Goal: Task Accomplishment & Management: Use online tool/utility

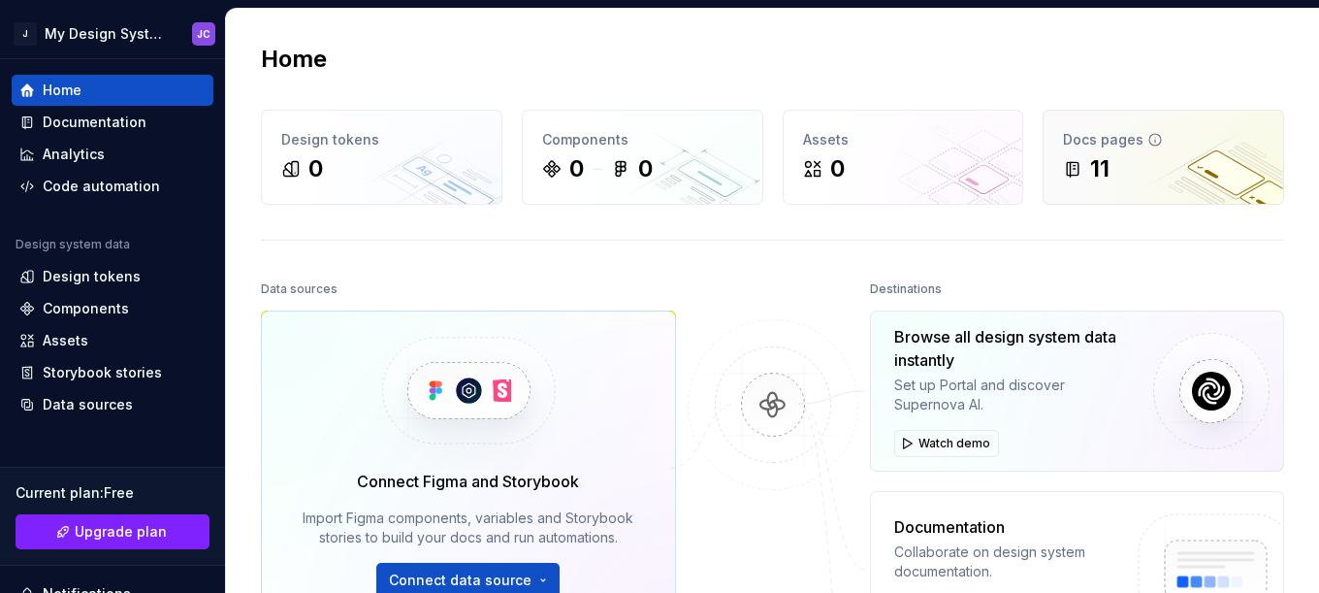
click at [1090, 156] on div "11" at bounding box center [1099, 168] width 19 height 31
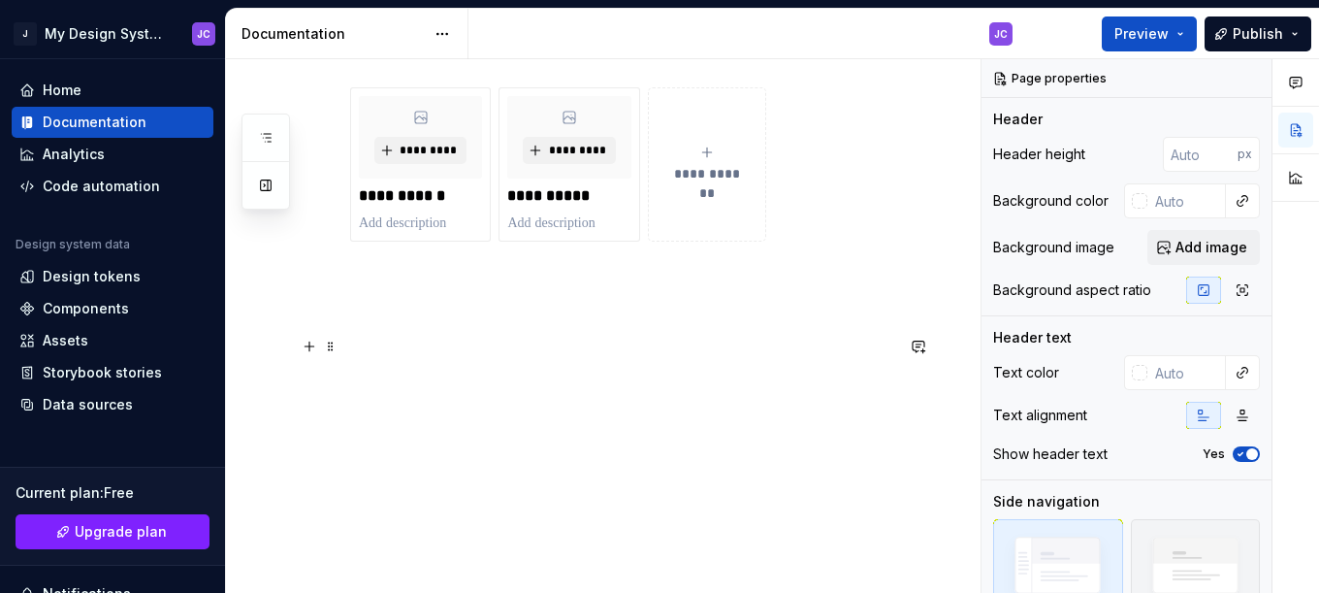
scroll to position [253, 0]
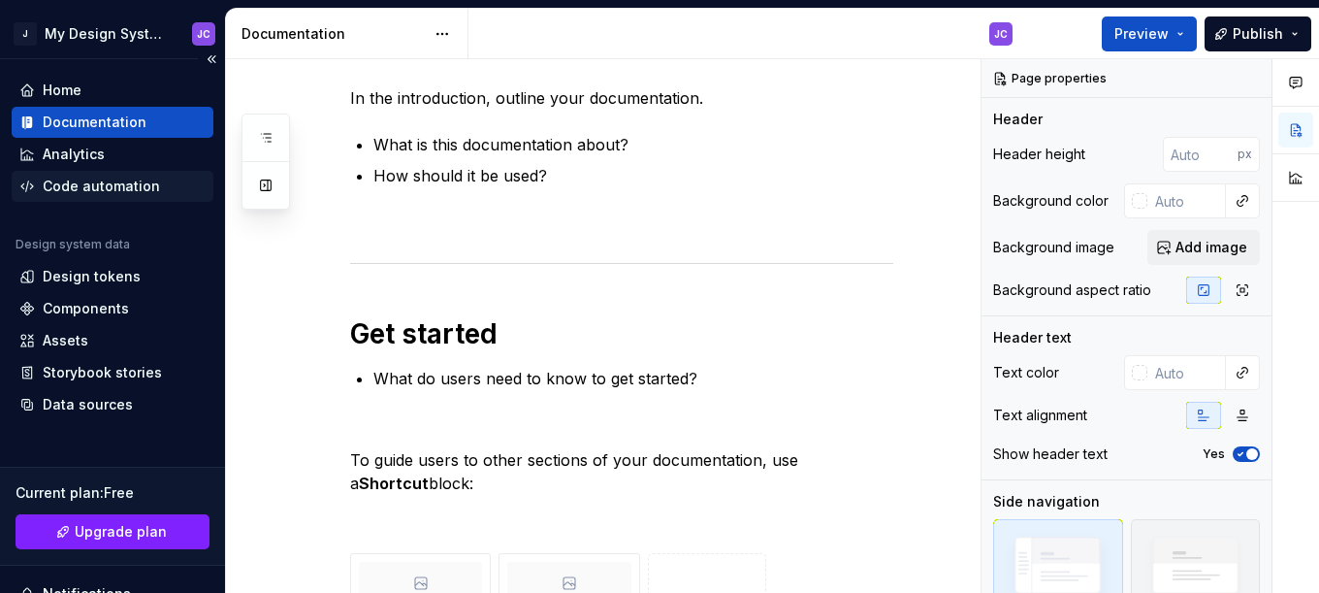
click at [77, 187] on div "Code automation" at bounding box center [101, 185] width 117 height 19
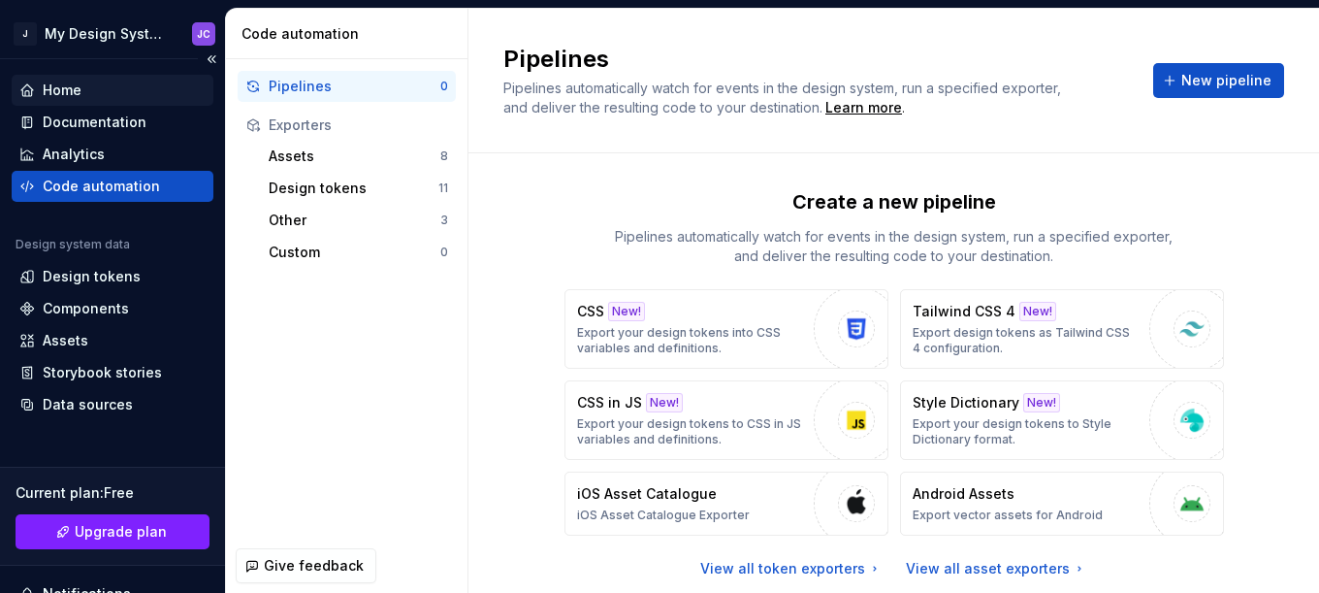
click at [87, 96] on div "Home" at bounding box center [112, 89] width 186 height 19
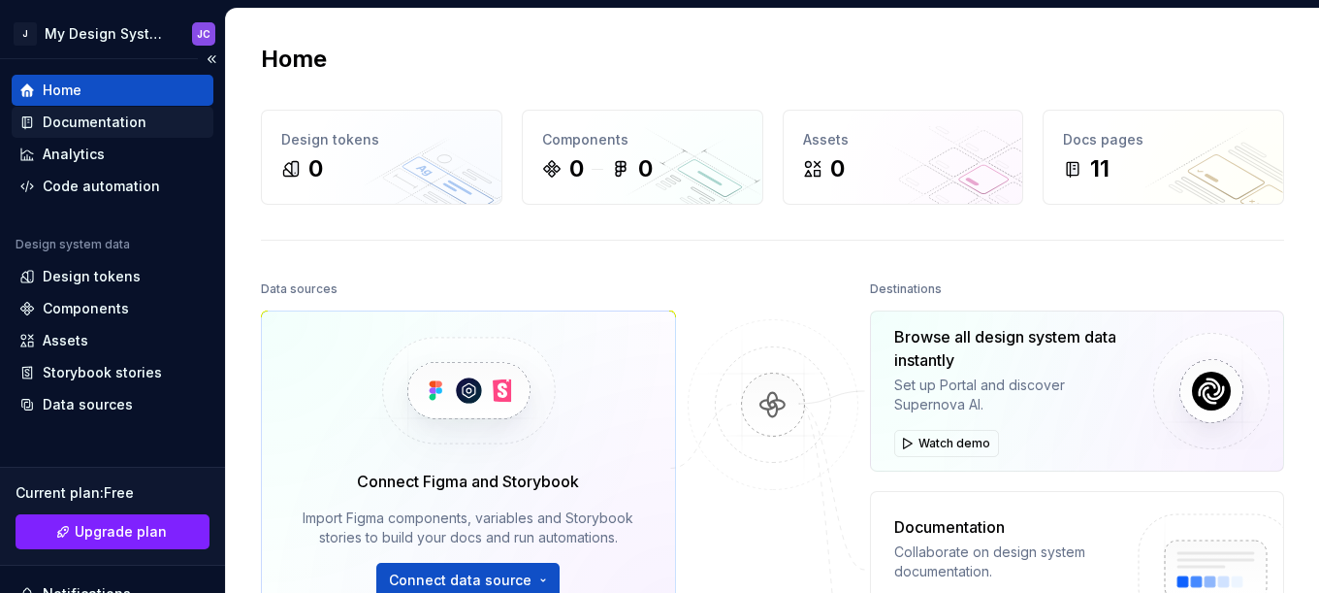
click at [104, 120] on div "Documentation" at bounding box center [95, 121] width 104 height 19
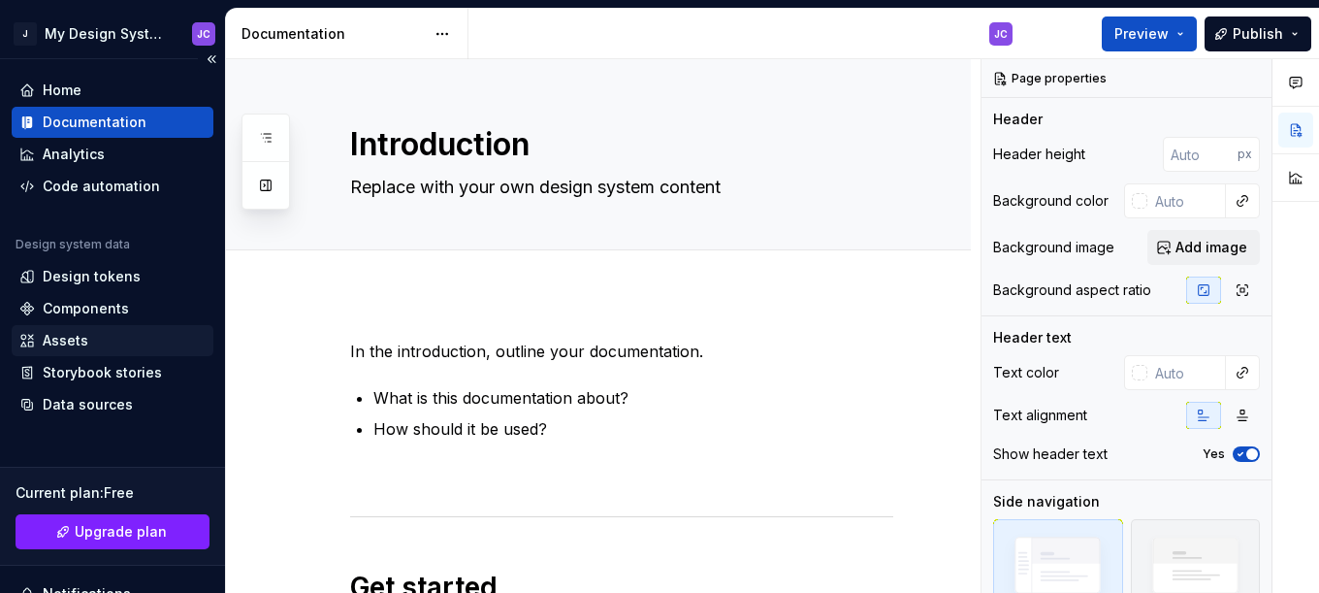
click at [123, 343] on div "Assets" at bounding box center [112, 340] width 186 height 19
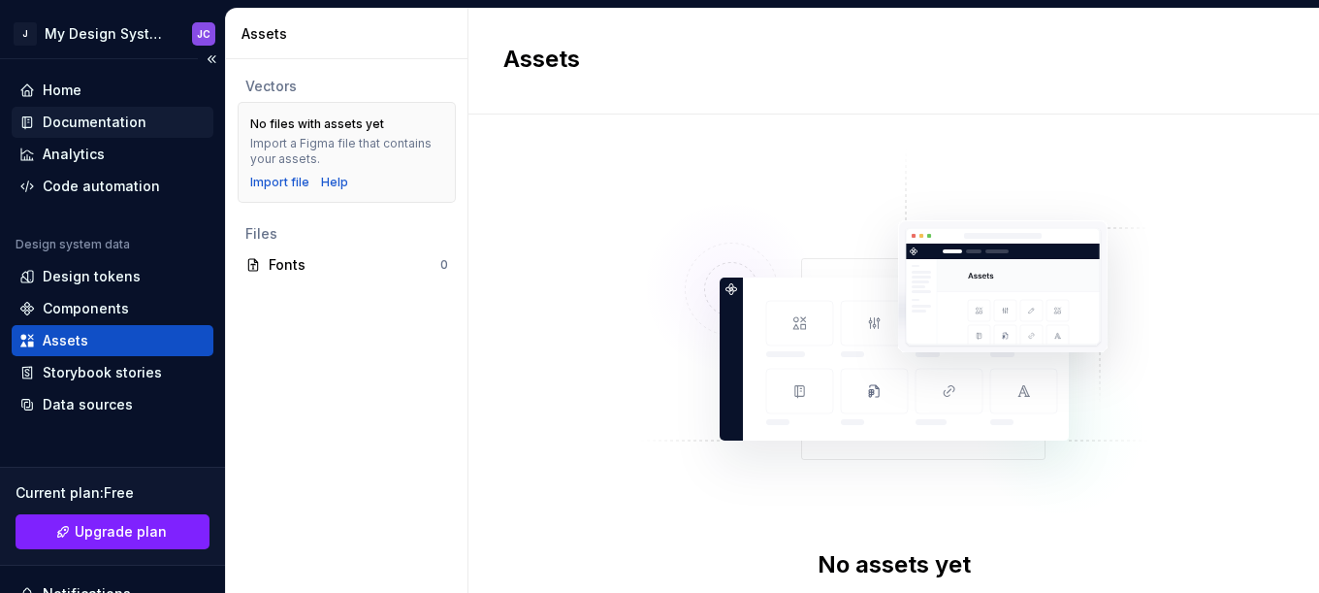
click at [109, 108] on div "Documentation" at bounding box center [113, 122] width 202 height 31
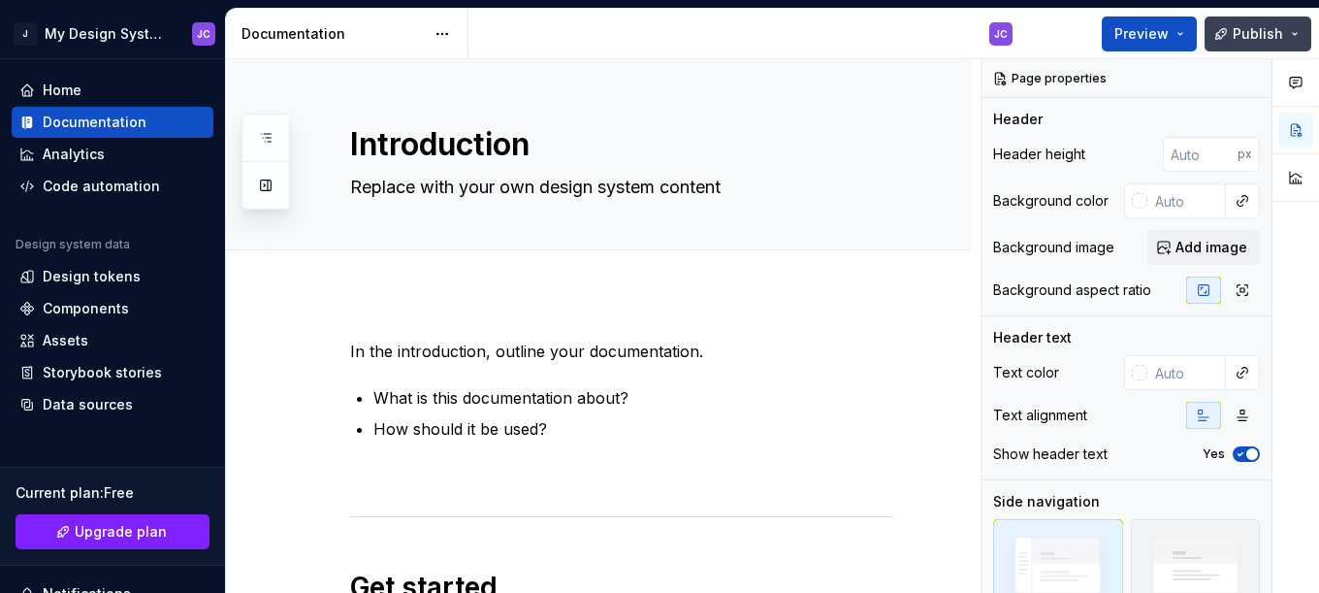
click at [1298, 39] on button "Publish" at bounding box center [1257, 33] width 107 height 35
click at [712, 79] on div "Edit header" at bounding box center [590, 92] width 729 height 35
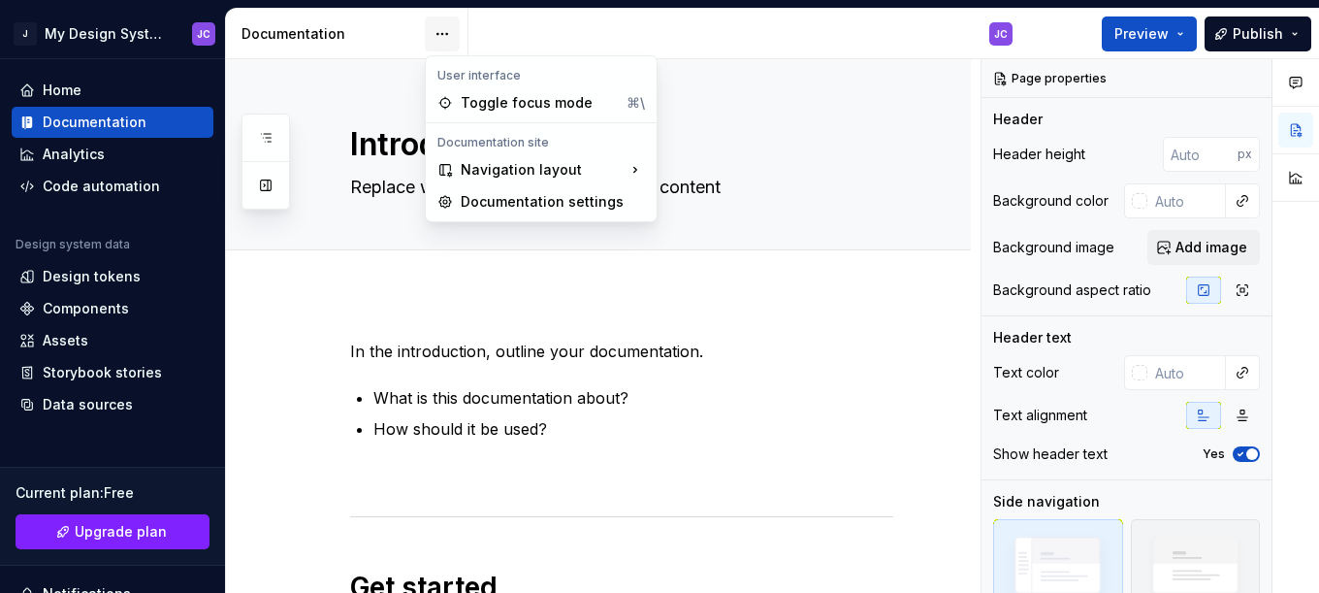
click at [440, 26] on html "J My Design System JC Home Documentation Analytics Code automation Design syste…" at bounding box center [659, 296] width 1319 height 593
click at [511, 198] on div "Documentation settings" at bounding box center [553, 201] width 184 height 19
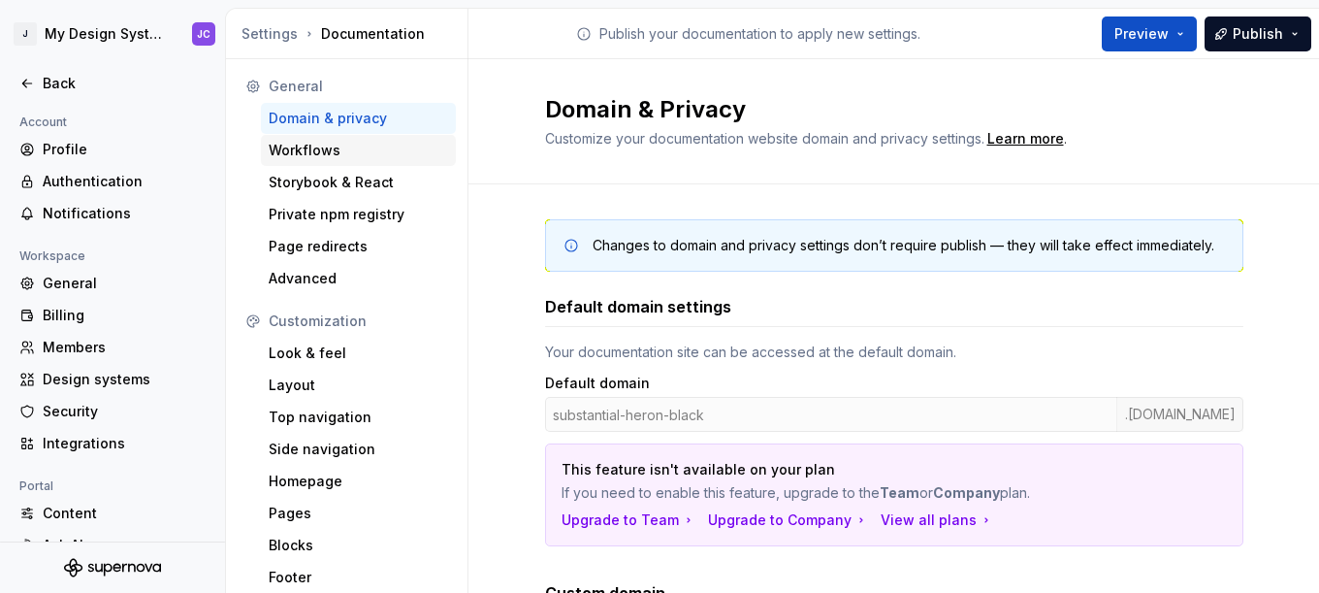
click at [393, 149] on div "Workflows" at bounding box center [358, 150] width 179 height 19
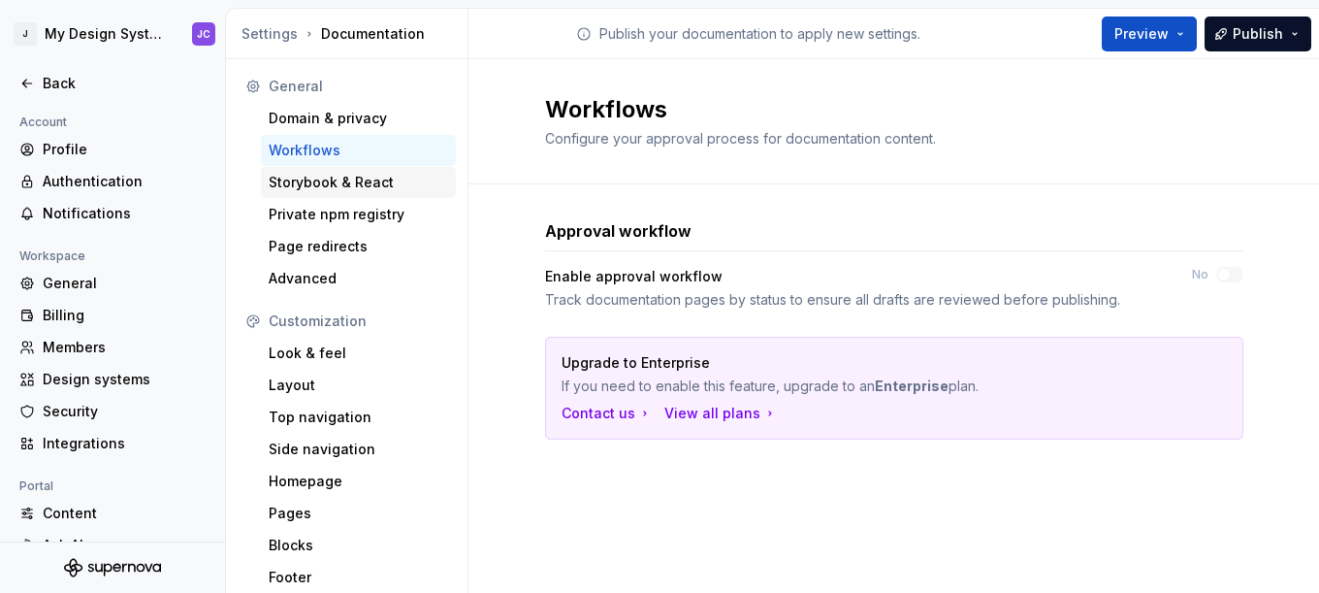
click at [387, 184] on div "Storybook & React" at bounding box center [358, 182] width 179 height 19
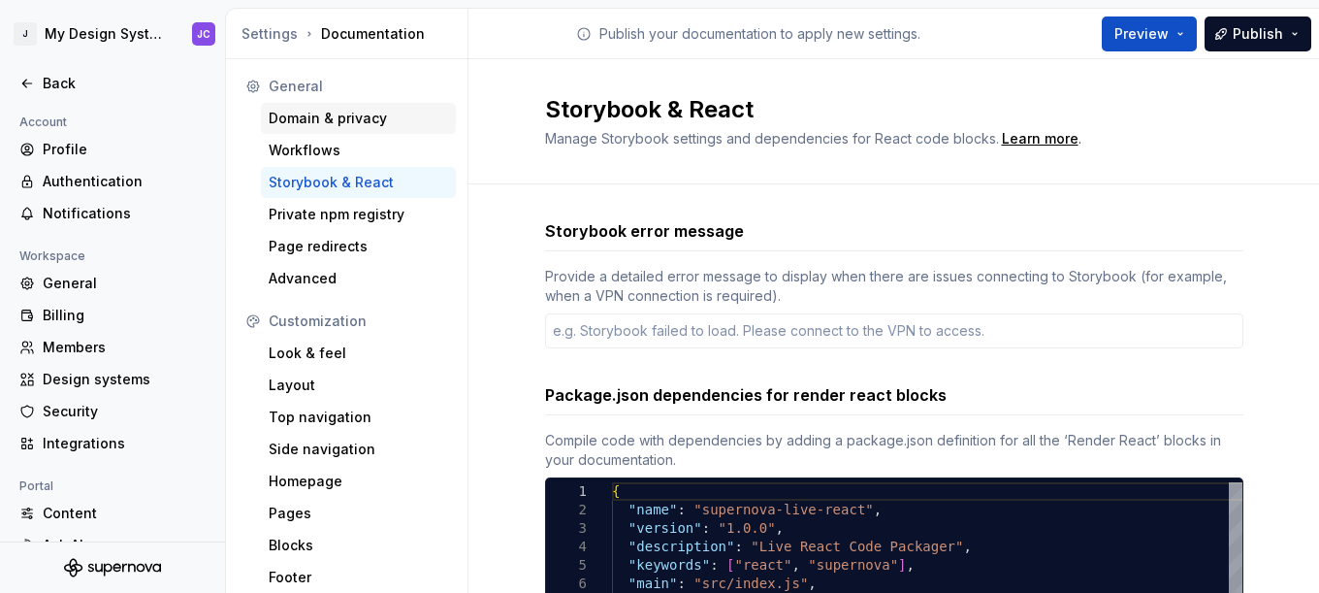
click at [357, 119] on div "Domain & privacy" at bounding box center [358, 118] width 179 height 19
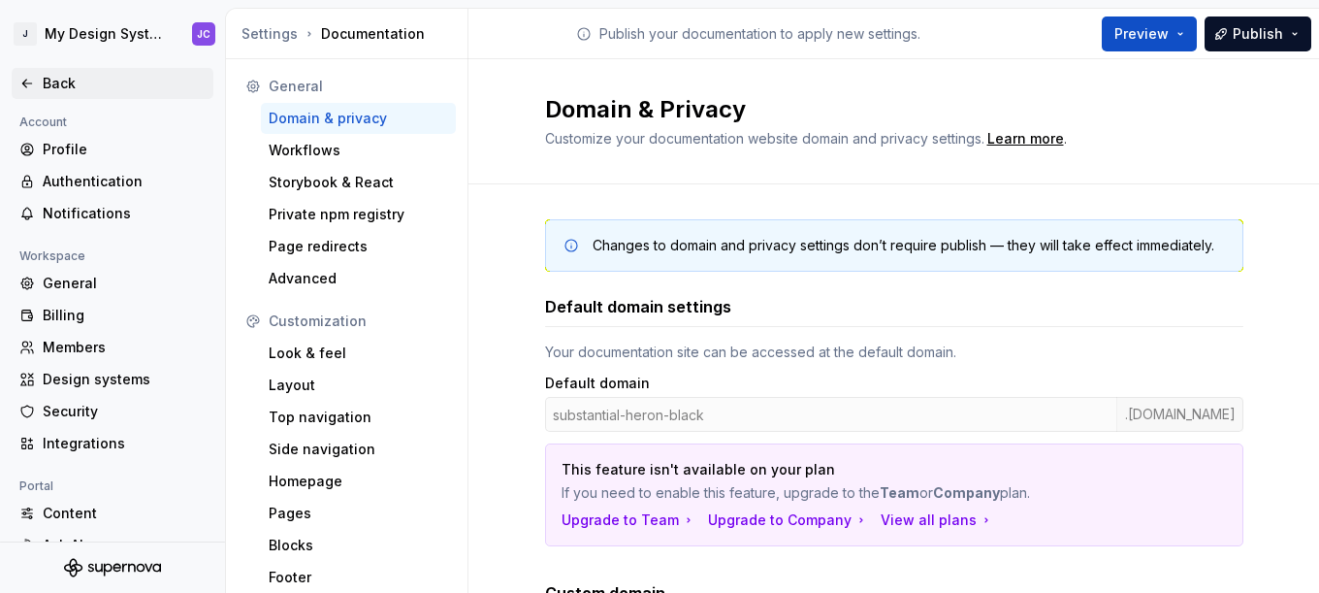
click at [103, 86] on div "Back" at bounding box center [124, 83] width 163 height 19
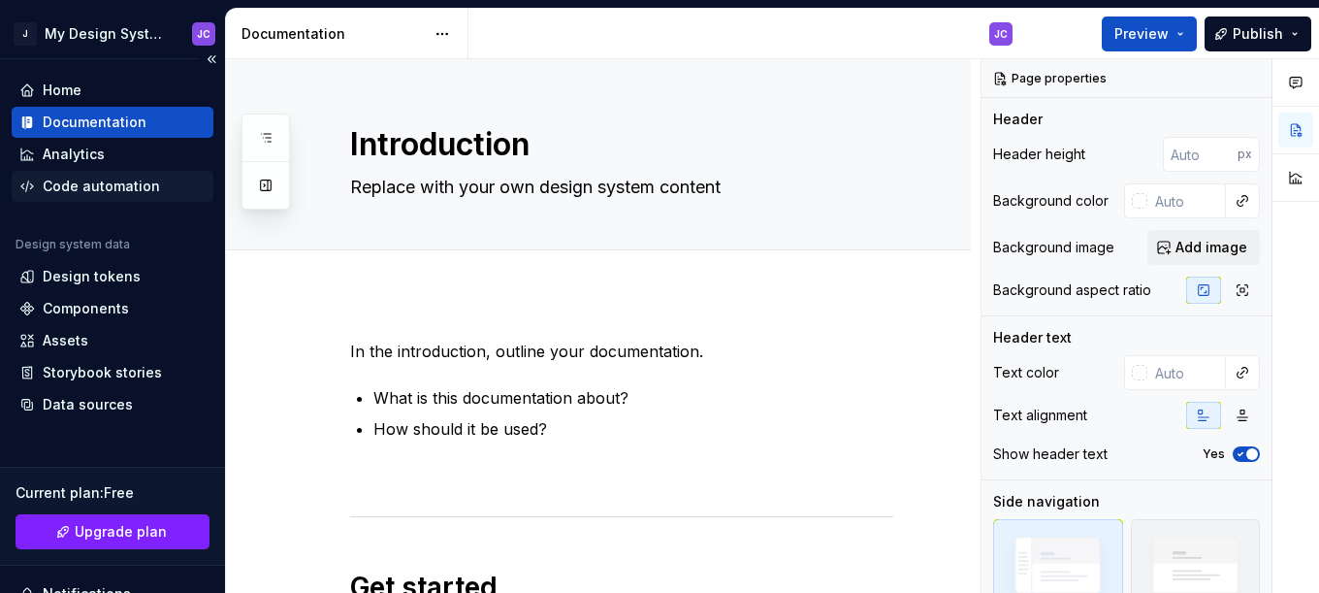
click at [110, 182] on div "Code automation" at bounding box center [101, 185] width 117 height 19
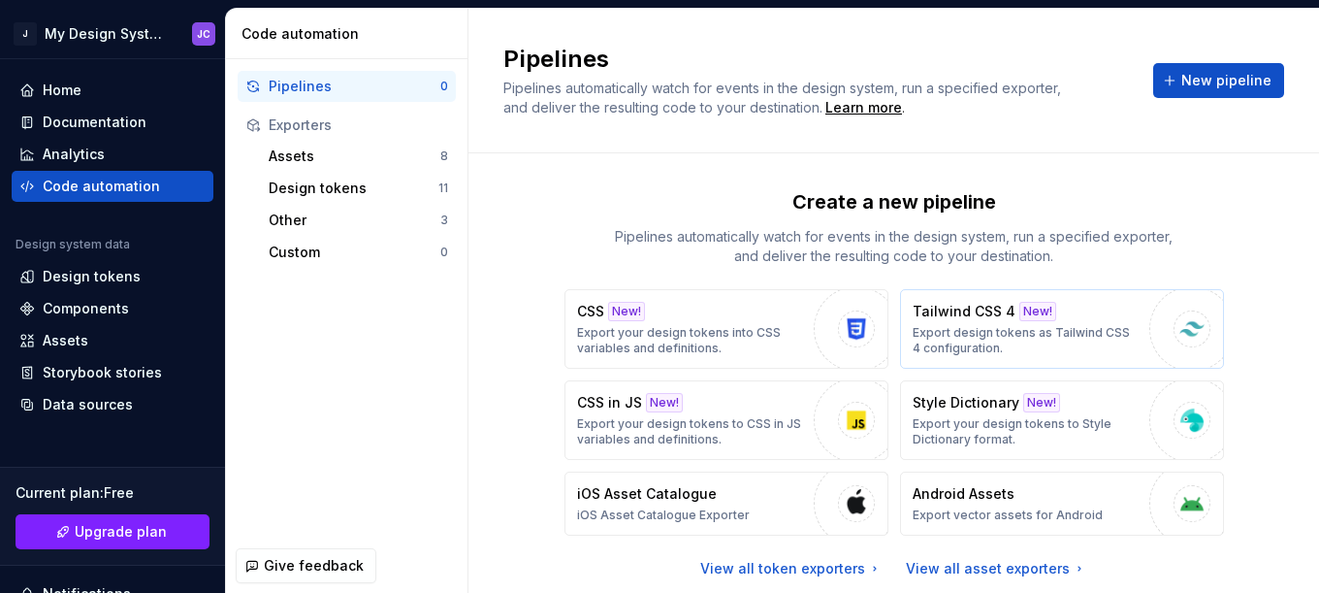
click at [1034, 307] on div "New!" at bounding box center [1037, 311] width 37 height 19
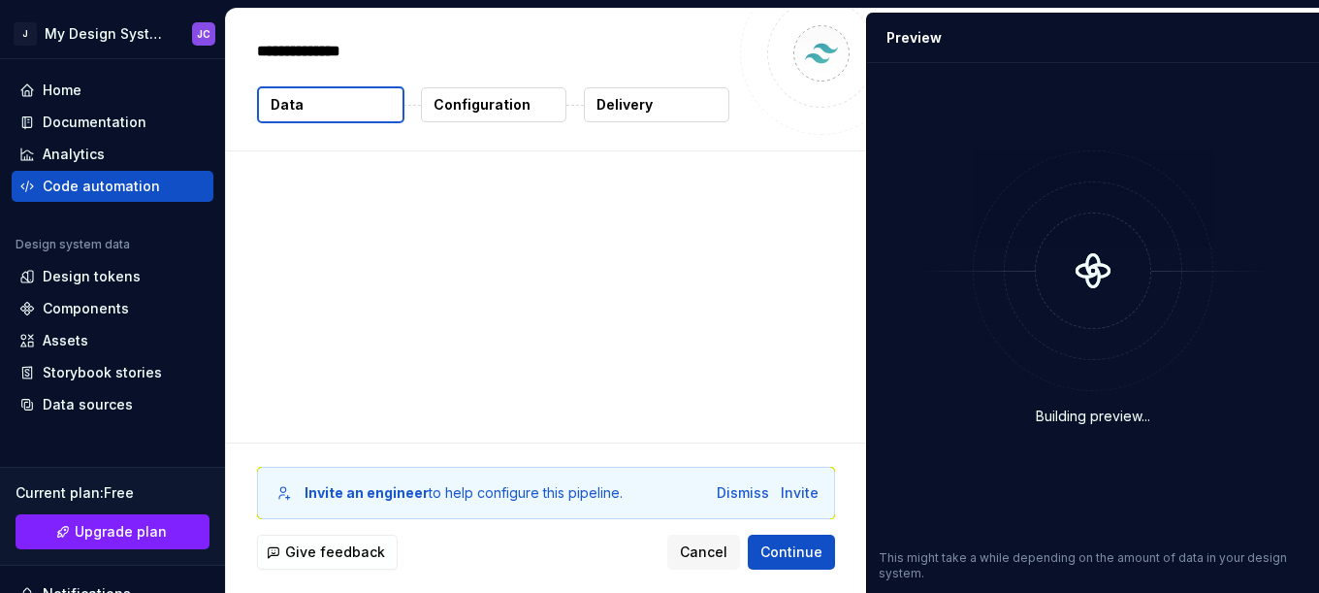
type textarea "*"
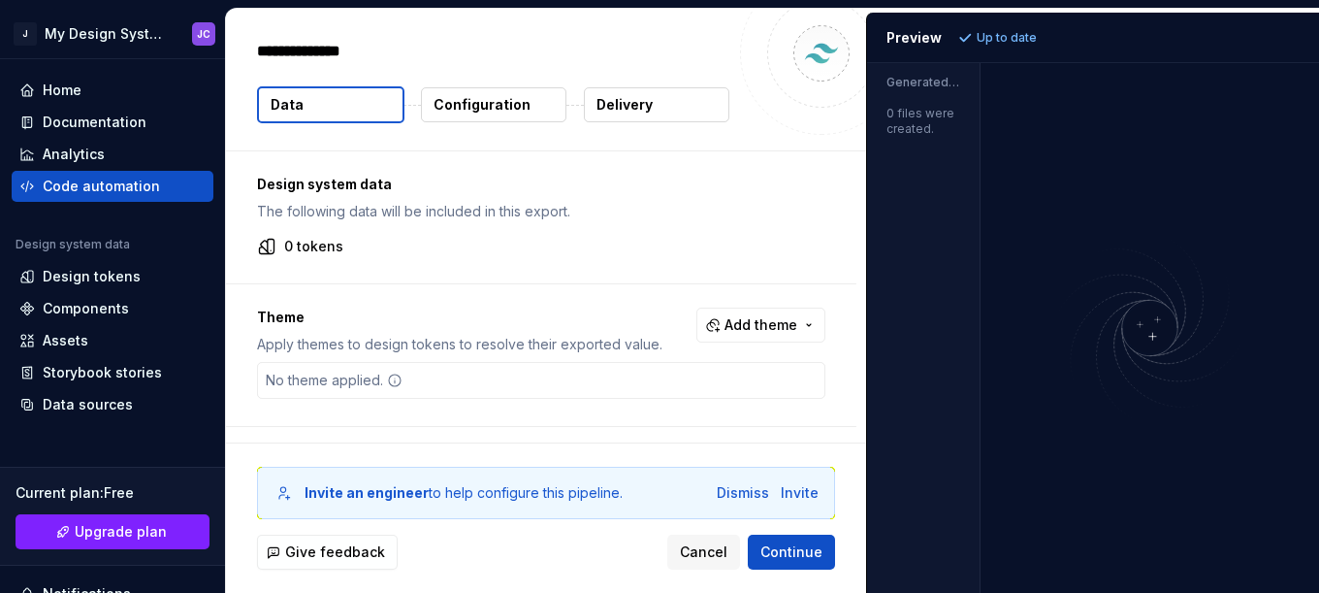
click at [519, 111] on p "Configuration" at bounding box center [481, 104] width 97 height 19
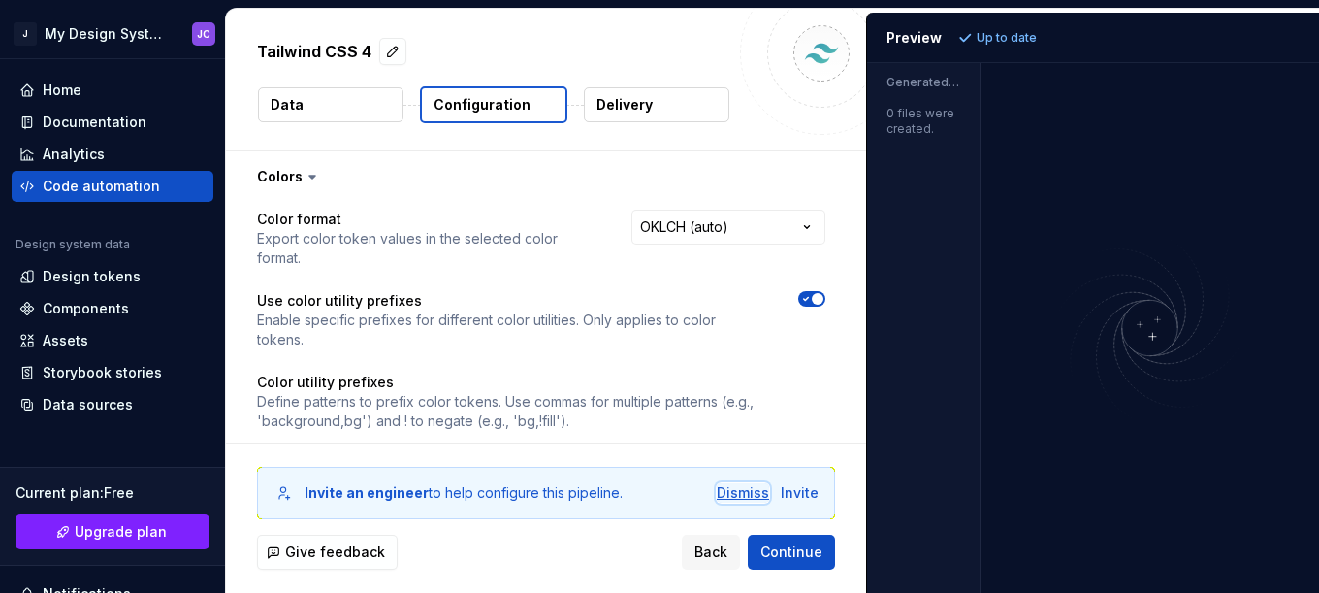
click at [743, 492] on div "Dismiss" at bounding box center [743, 492] width 52 height 19
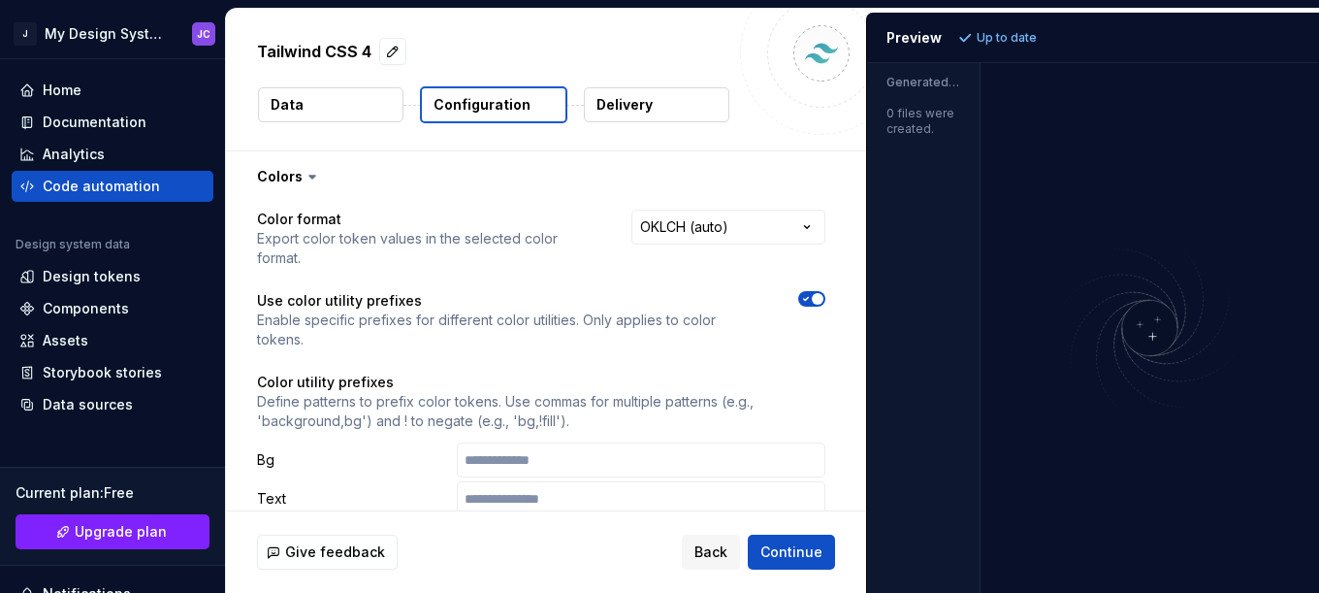
click at [330, 104] on button "Data" at bounding box center [330, 104] width 145 height 35
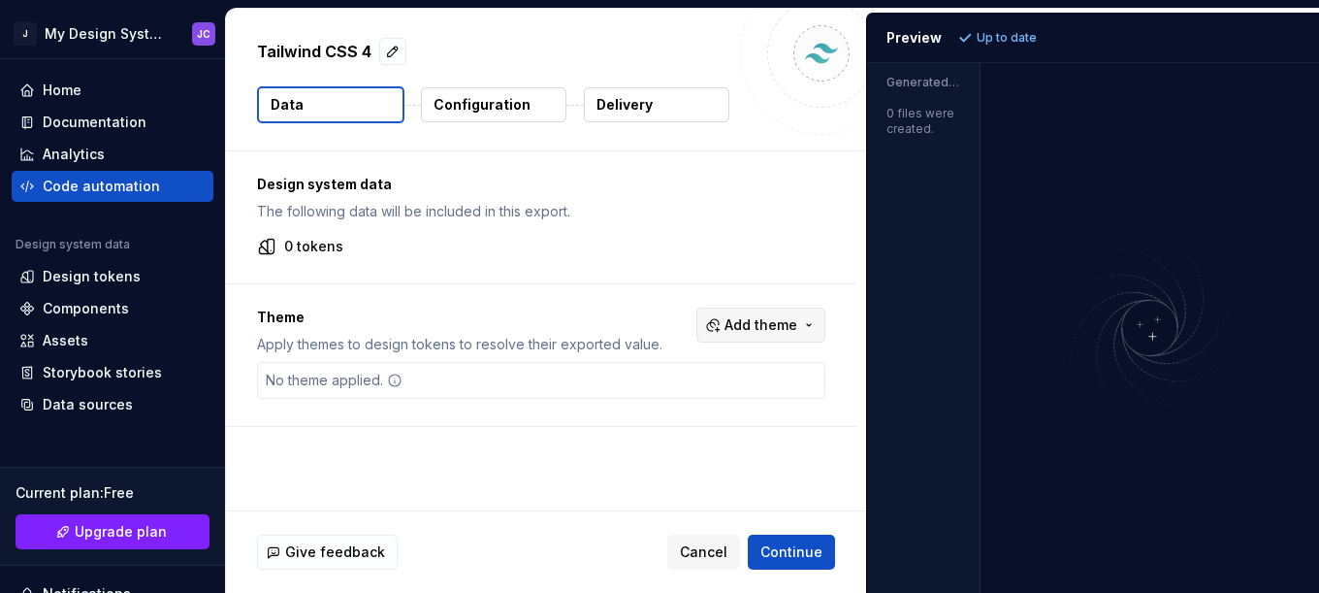
click at [807, 323] on button "Add theme" at bounding box center [760, 324] width 129 height 35
click at [807, 323] on html "J My Design System JC Home Documentation Analytics Code automation Design syste…" at bounding box center [659, 296] width 1319 height 593
click at [129, 287] on div "Design tokens" at bounding box center [113, 276] width 202 height 31
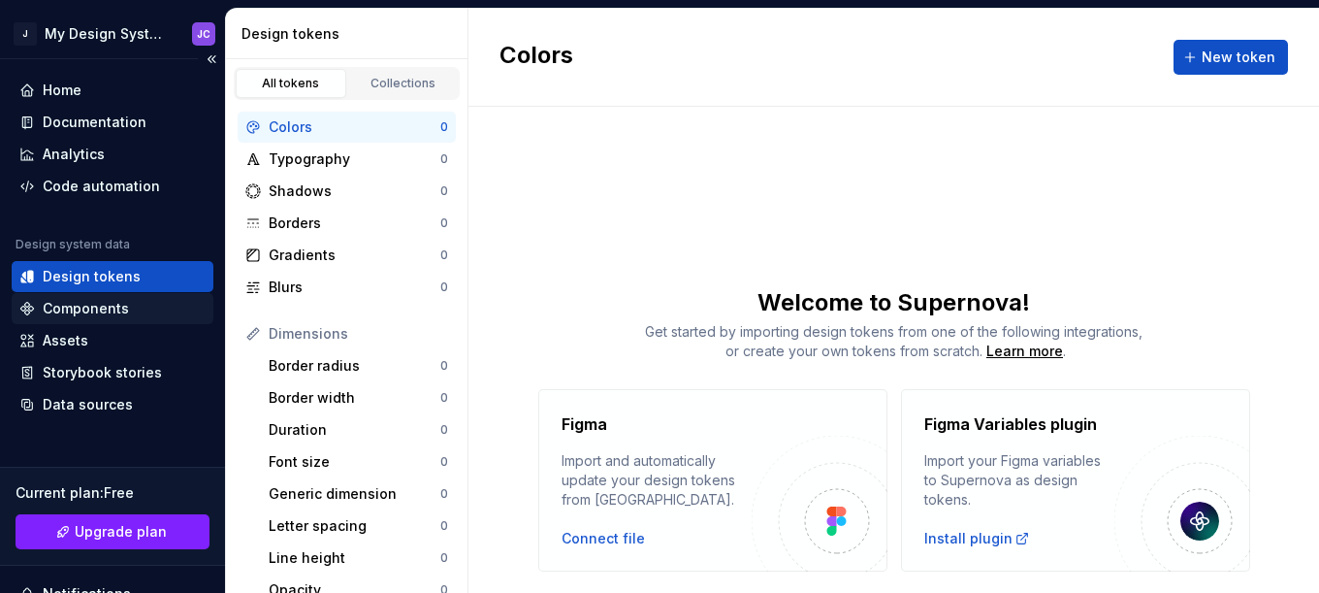
click at [106, 303] on div "Components" at bounding box center [86, 308] width 86 height 19
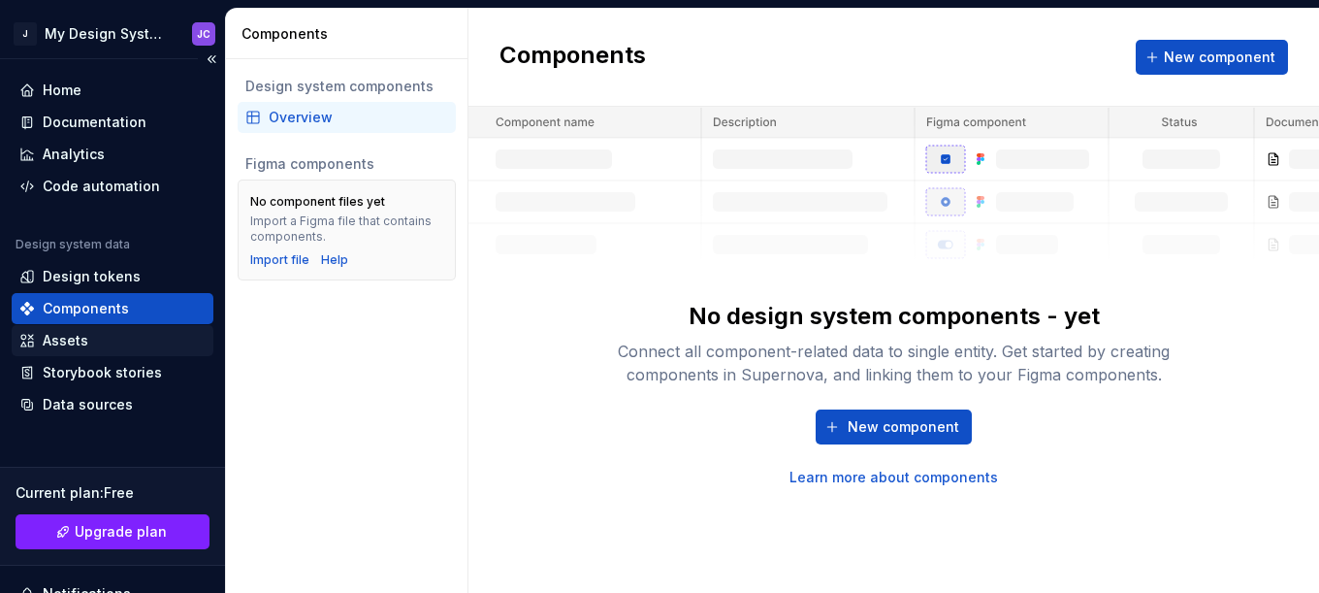
click at [85, 327] on div "Assets" at bounding box center [113, 340] width 202 height 31
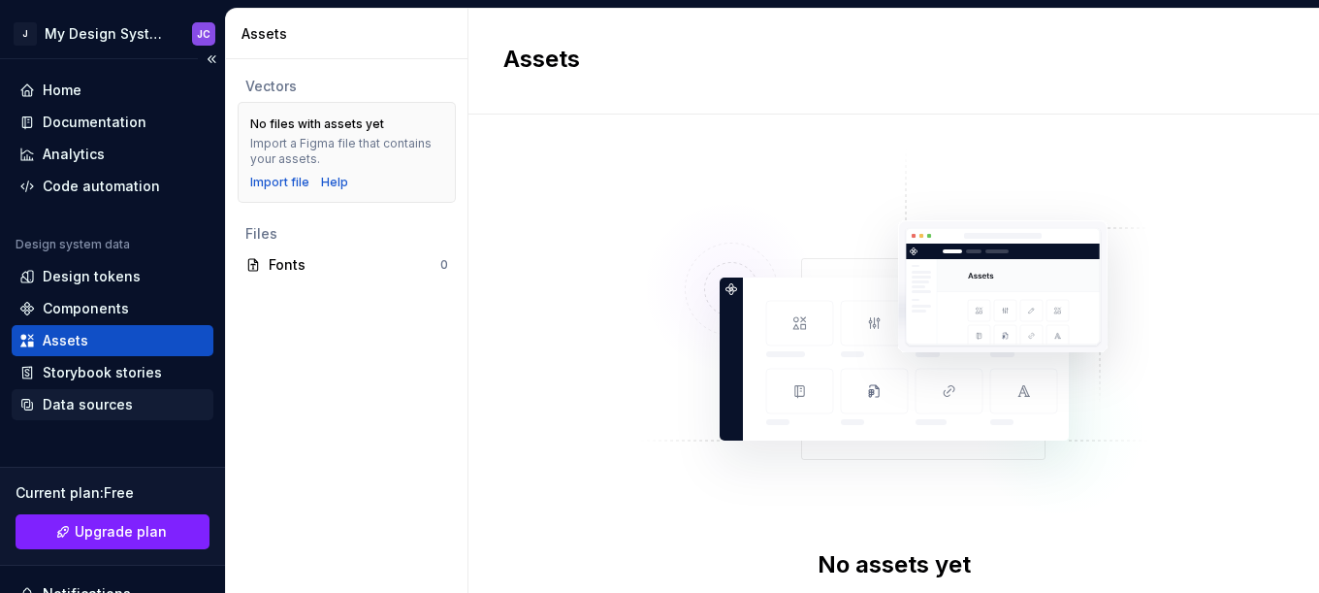
click at [111, 415] on div "Data sources" at bounding box center [113, 404] width 202 height 31
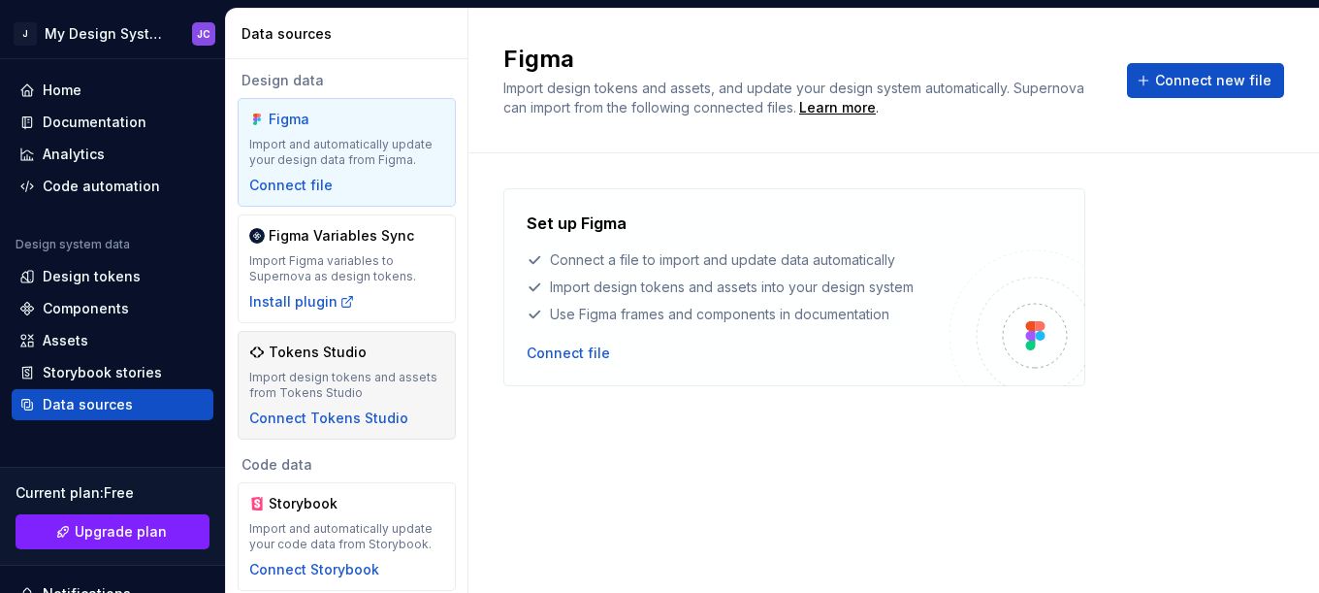
scroll to position [10, 0]
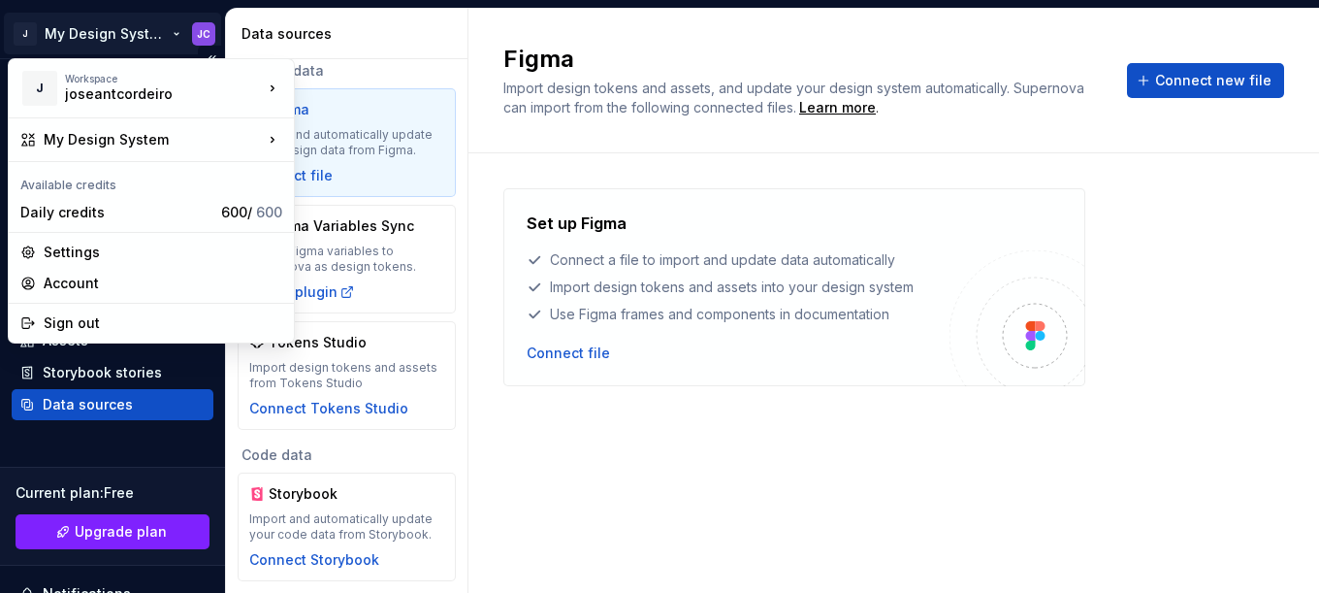
click at [77, 26] on html "J My Design System JC Home Documentation Analytics Code automation Design syste…" at bounding box center [659, 296] width 1319 height 593
click at [100, 246] on div "Settings" at bounding box center [163, 251] width 239 height 19
